Goal: Check status

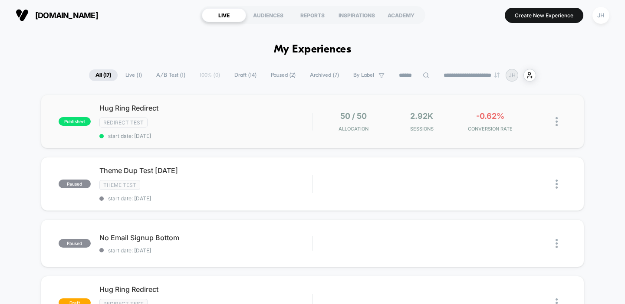
click at [412, 132] on div "published Hug Ring Redirect Redirect Test start date: [DATE] 50 / 50 Allocation…" at bounding box center [313, 122] width 544 height 54
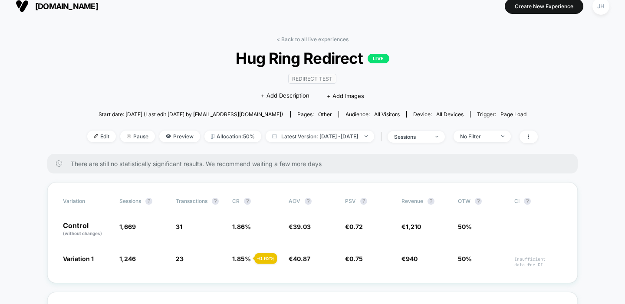
scroll to position [10, 0]
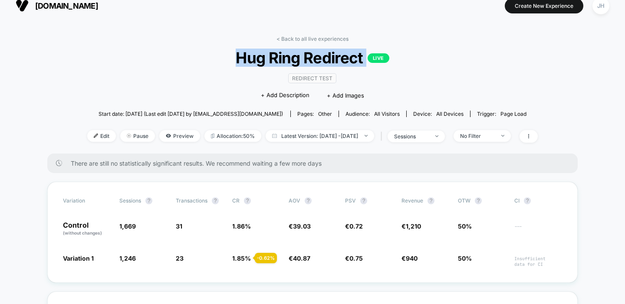
drag, startPoint x: 220, startPoint y: 62, endPoint x: 425, endPoint y: 56, distance: 204.8
click at [425, 56] on span "Hug Ring Redirect LIVE" at bounding box center [312, 58] width 405 height 18
click at [424, 57] on span "Hug Ring Redirect LIVE" at bounding box center [312, 58] width 405 height 18
drag, startPoint x: 210, startPoint y: 48, endPoint x: 428, endPoint y: 63, distance: 218.3
click at [428, 63] on div "< Back to all live experiences Hug Ring Redirect LIVE Redirect Test Click to ed…" at bounding box center [312, 95] width 450 height 118
